Goal: Contribute content

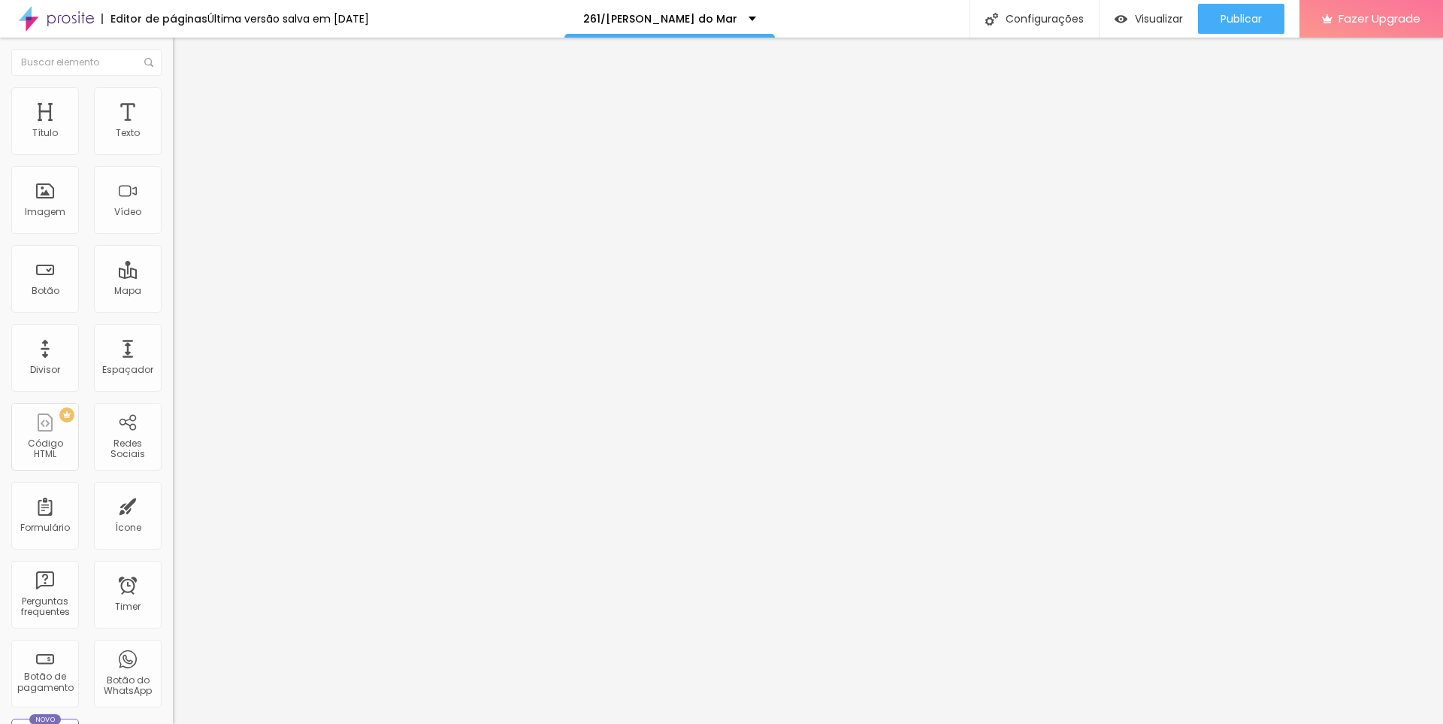
click at [173, 159] on span "Editar perguntas" at bounding box center [216, 153] width 86 height 13
drag, startPoint x: 671, startPoint y: 249, endPoint x: 517, endPoint y: 249, distance: 154.1
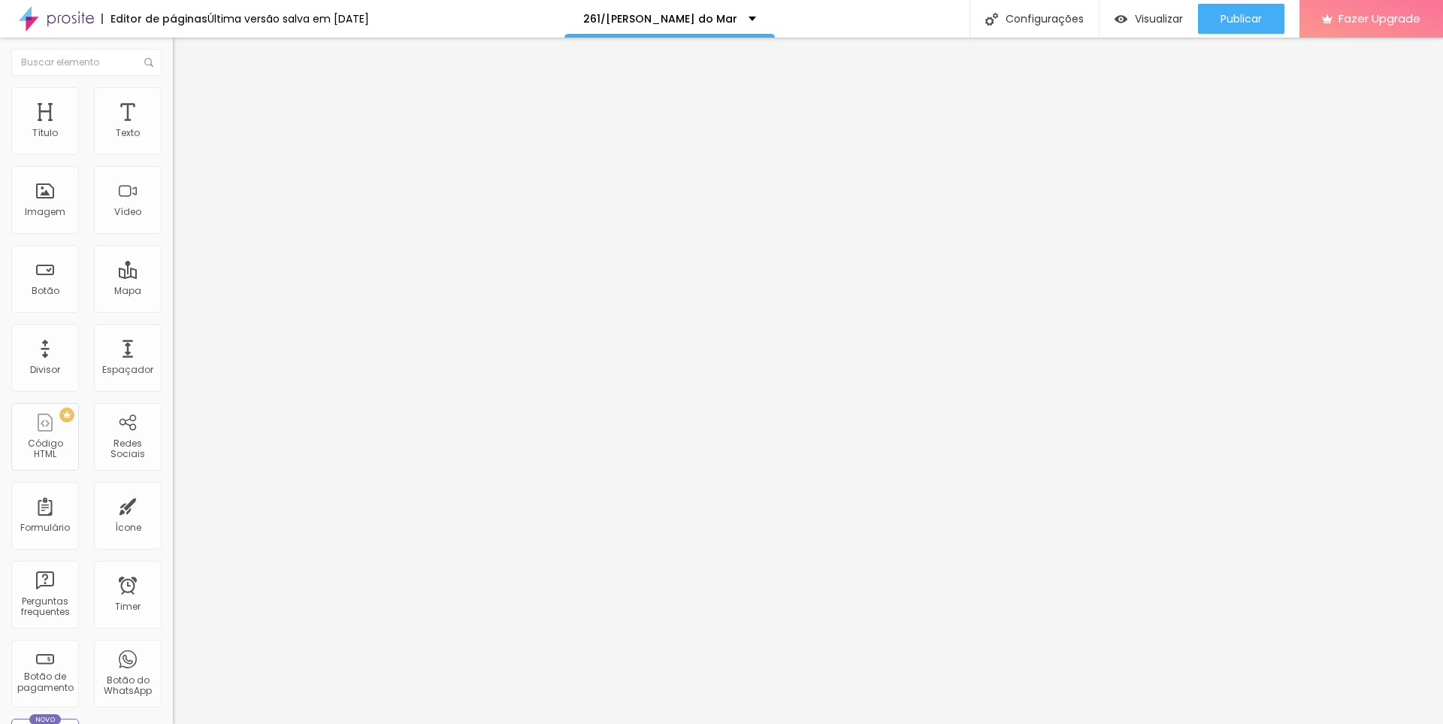
drag, startPoint x: 670, startPoint y: 399, endPoint x: 433, endPoint y: 386, distance: 237.8
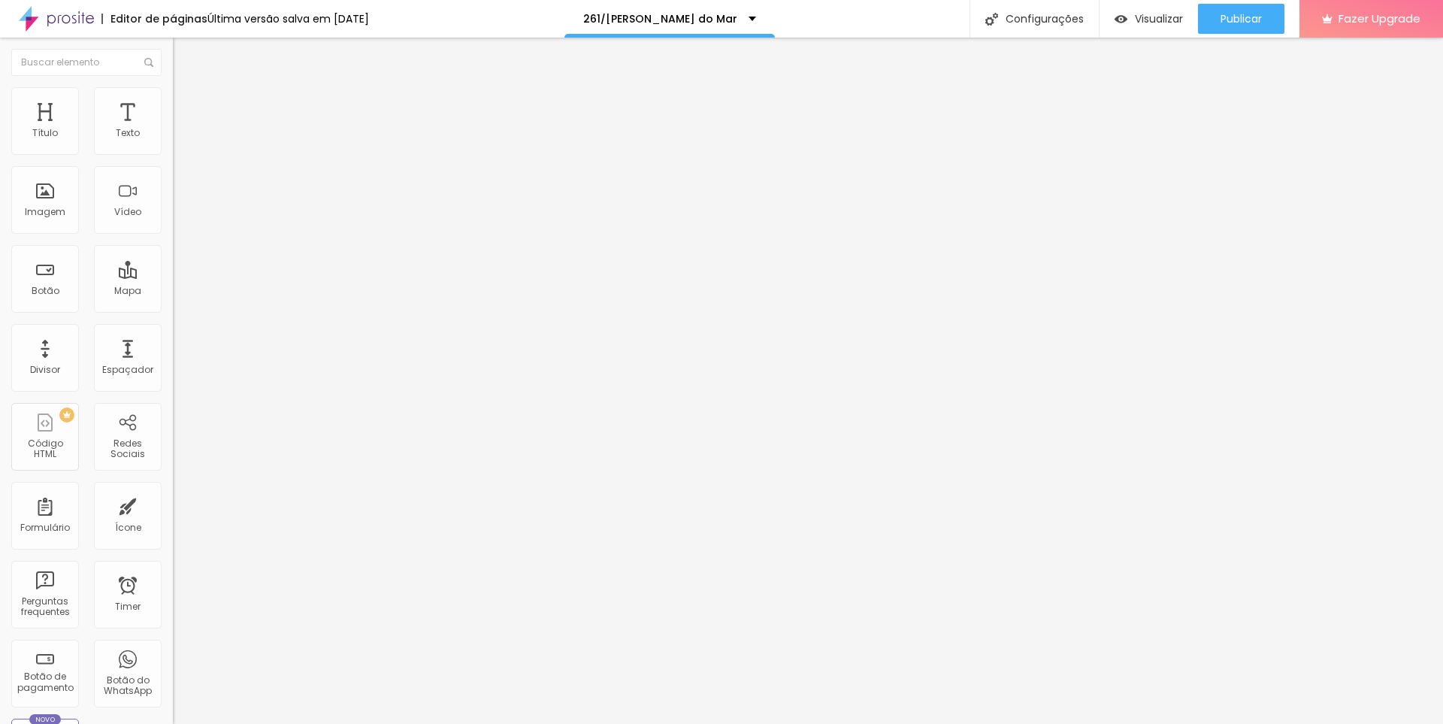
drag, startPoint x: 578, startPoint y: 503, endPoint x: 630, endPoint y: 504, distance: 51.9
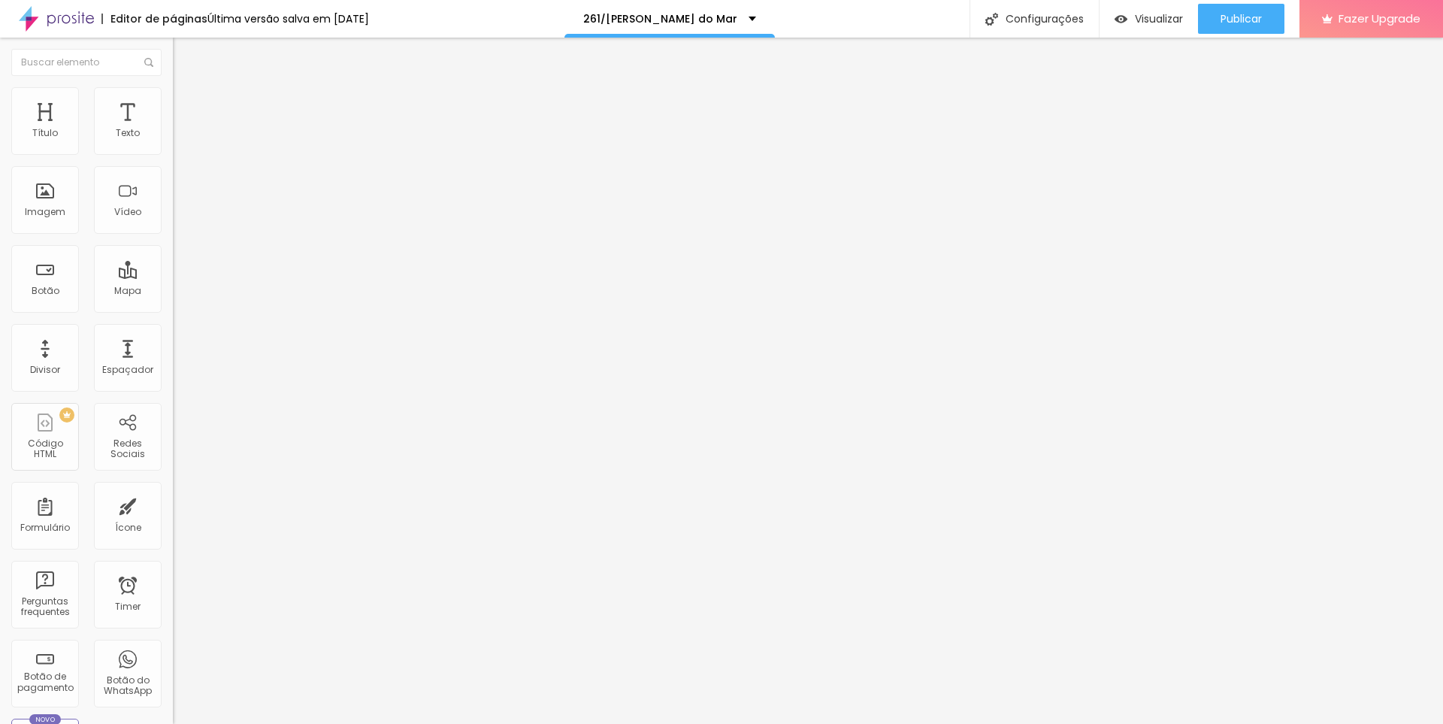
drag, startPoint x: 739, startPoint y: 449, endPoint x: 534, endPoint y: 449, distance: 205.2
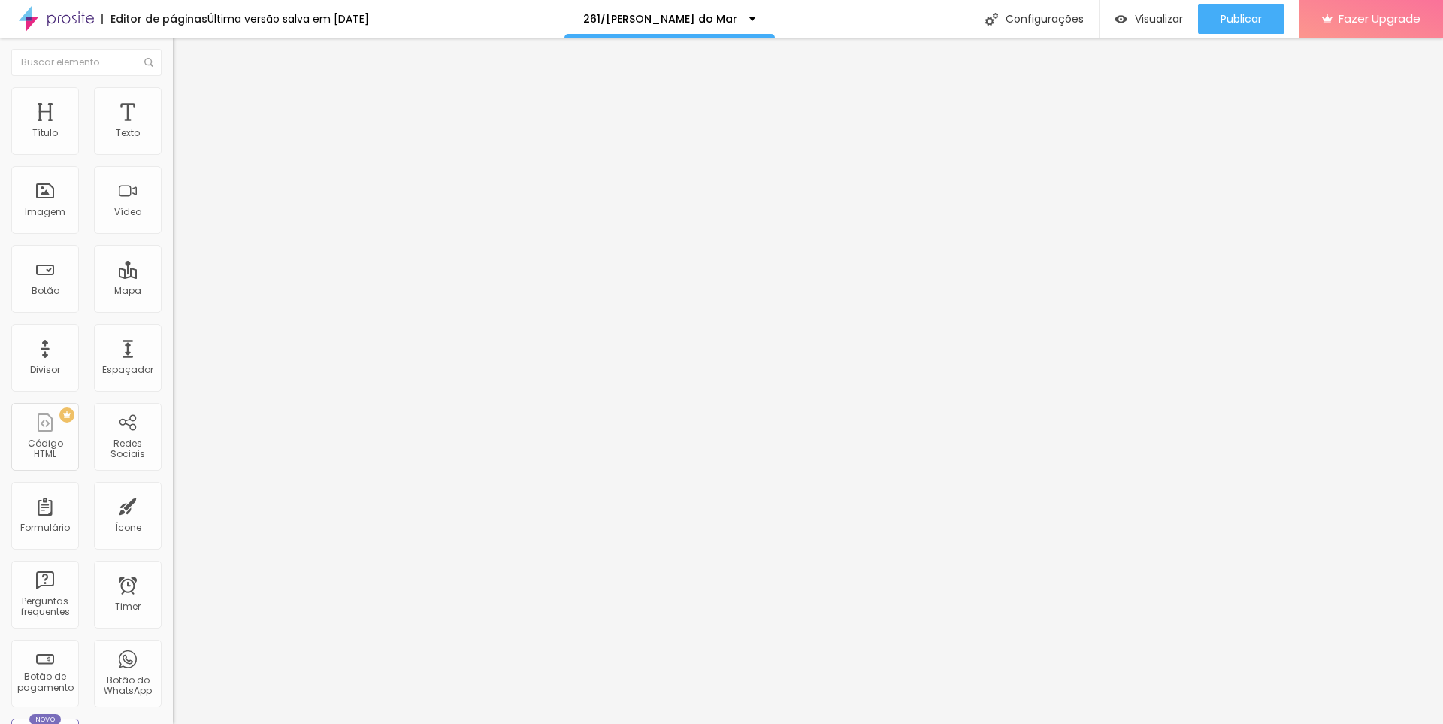
scroll to position [181, 0]
drag, startPoint x: 787, startPoint y: 502, endPoint x: 543, endPoint y: 494, distance: 244.4
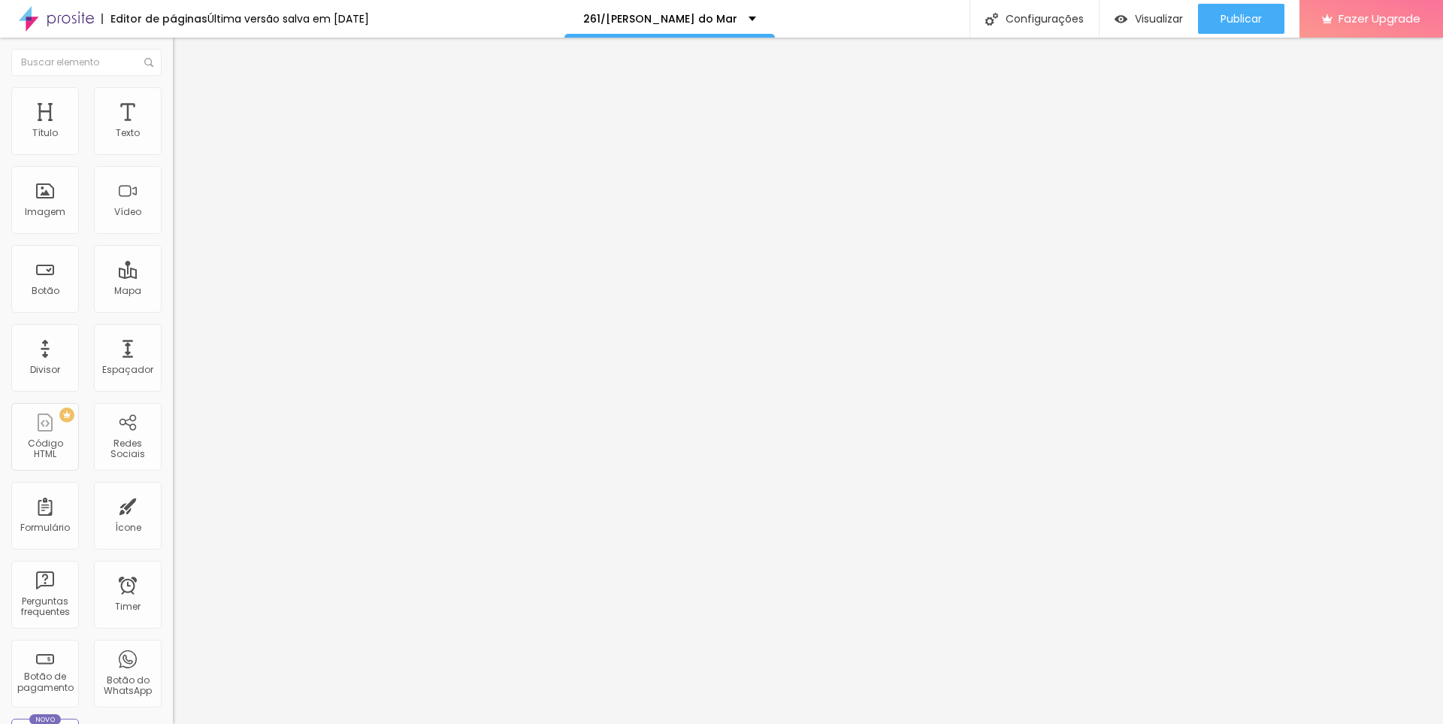
drag, startPoint x: 701, startPoint y: 476, endPoint x: 505, endPoint y: 479, distance: 196.2
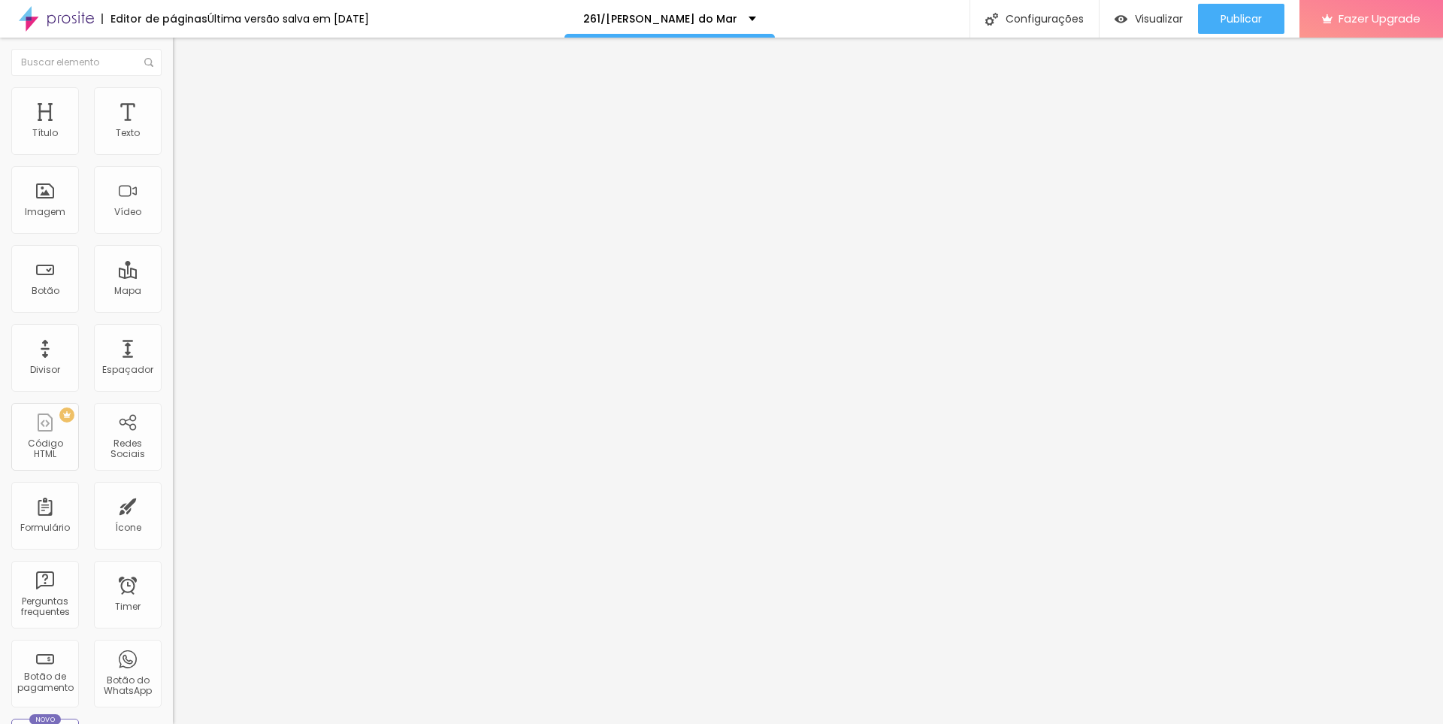
drag, startPoint x: 744, startPoint y: 485, endPoint x: 532, endPoint y: 485, distance: 211.9
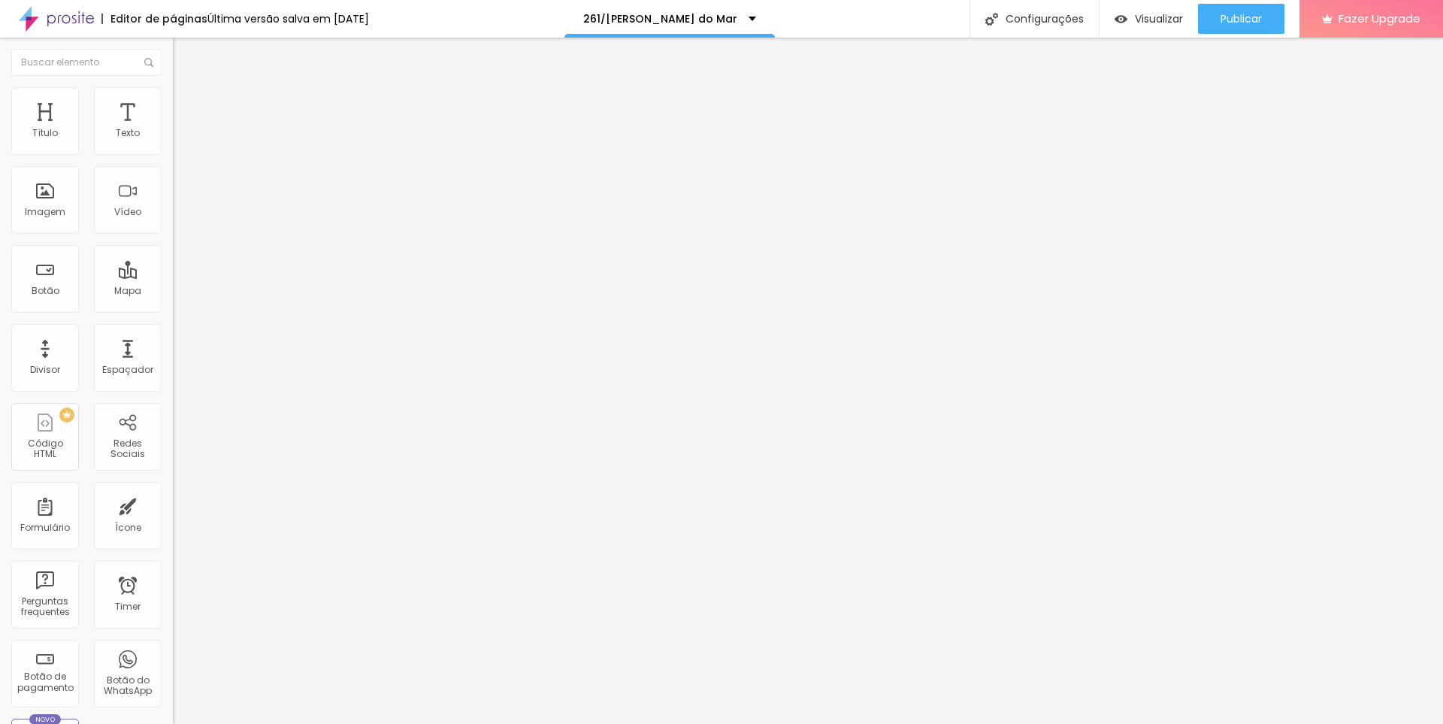
drag, startPoint x: 625, startPoint y: 417, endPoint x: 951, endPoint y: 417, distance: 326.2
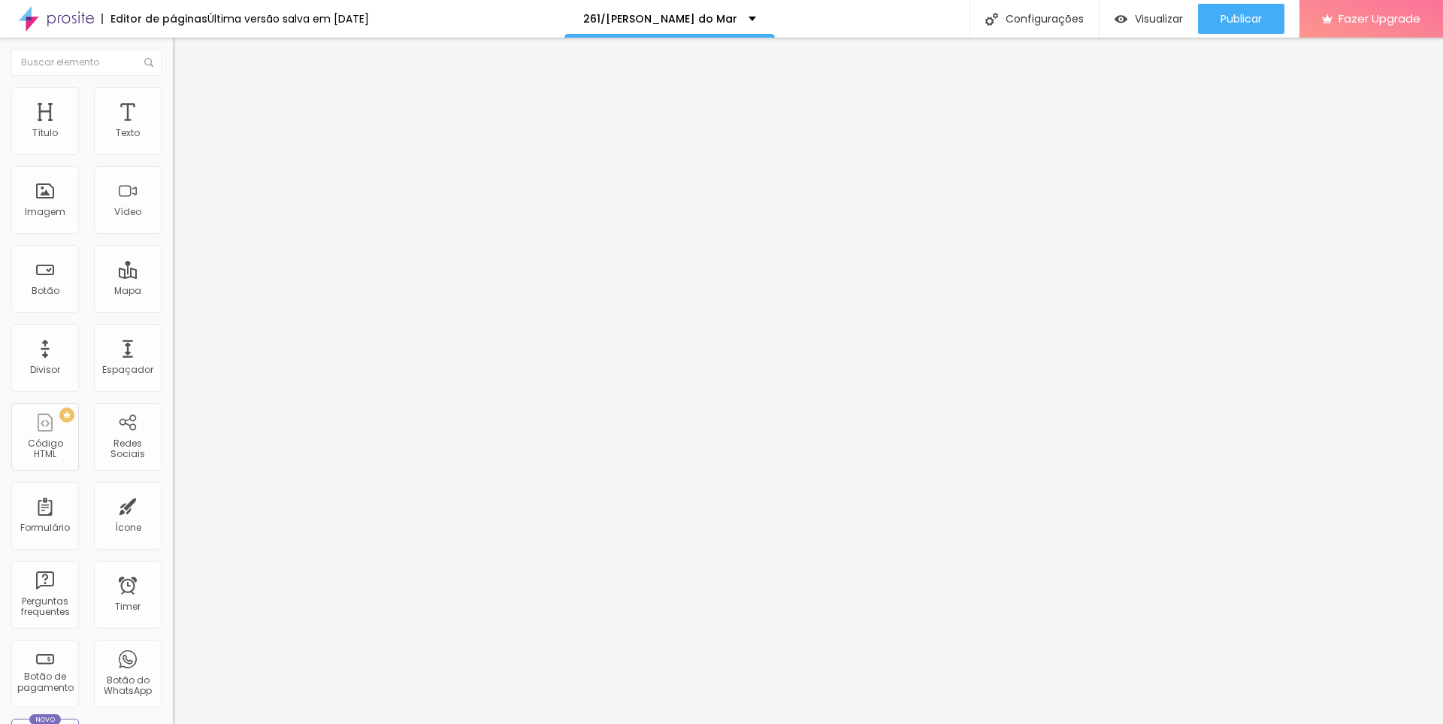
drag, startPoint x: 681, startPoint y: 251, endPoint x: 502, endPoint y: 251, distance: 178.9
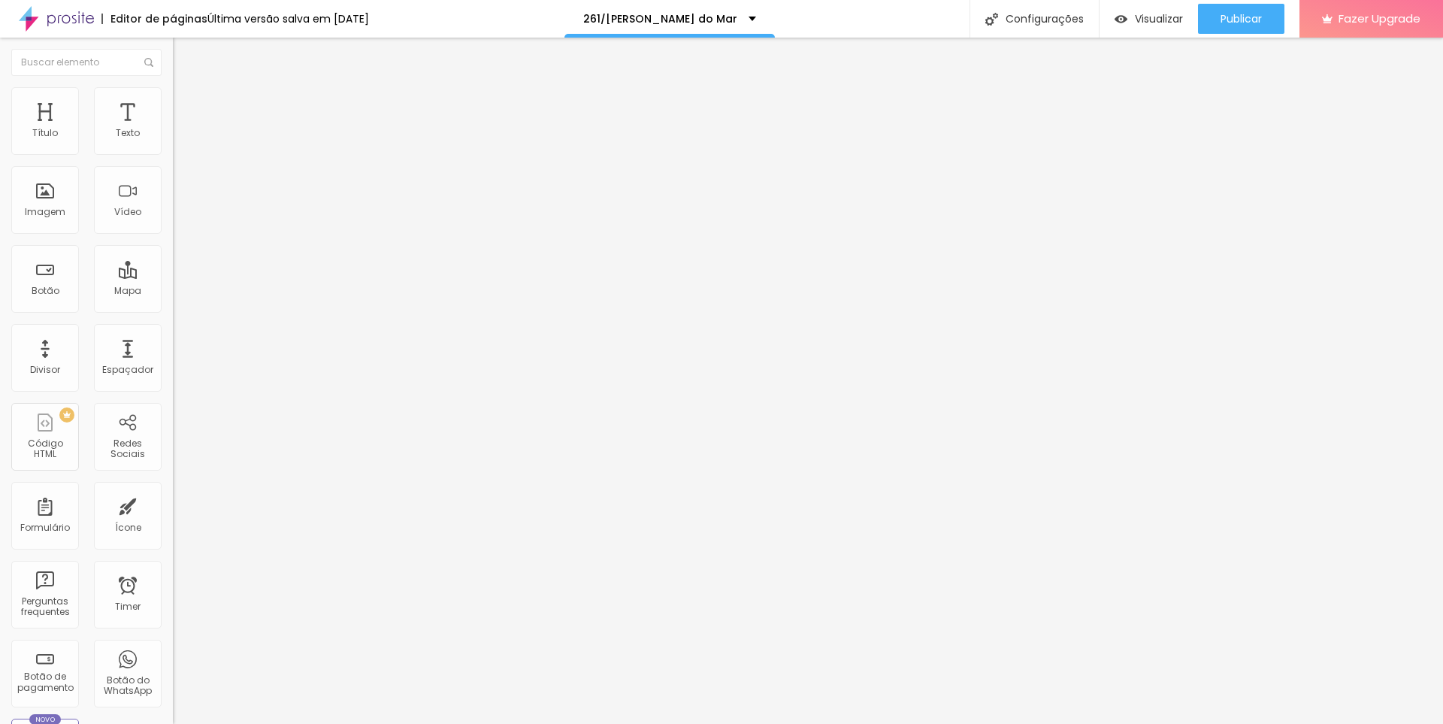
click at [1225, 23] on span "Publicar" at bounding box center [1240, 19] width 41 height 12
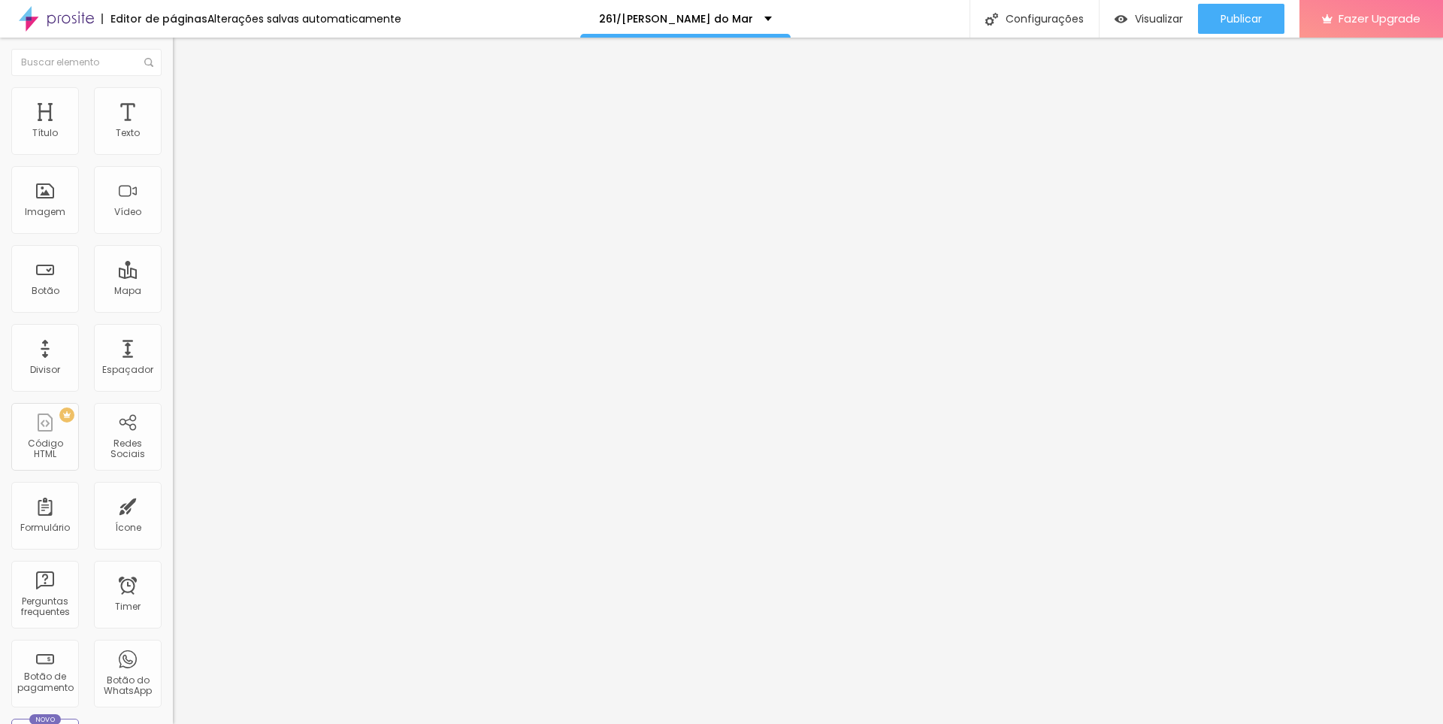
click at [173, 159] on span "Editar perguntas" at bounding box center [216, 153] width 86 height 13
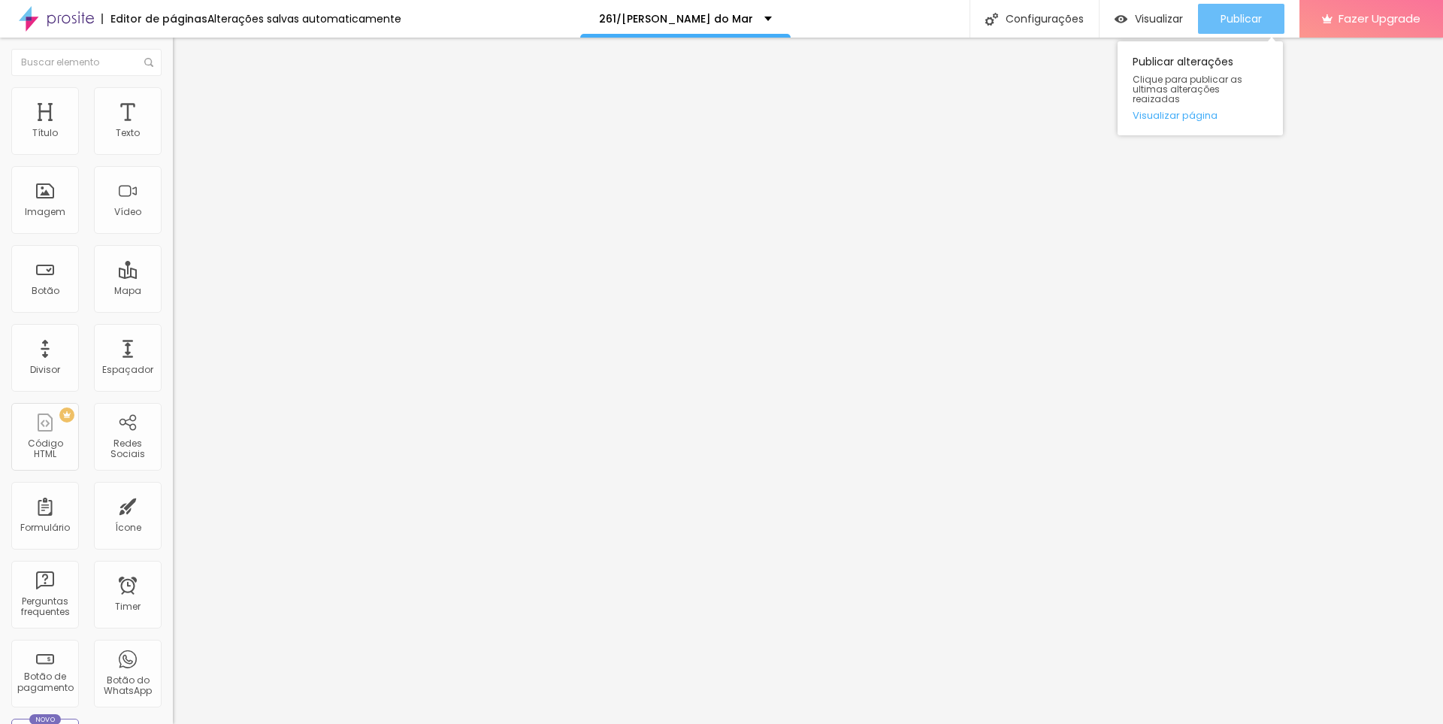
click at [1236, 23] on span "Publicar" at bounding box center [1240, 19] width 41 height 12
click at [1221, 23] on span "Publicar" at bounding box center [1240, 19] width 41 height 12
